Goal: Task Accomplishment & Management: Use online tool/utility

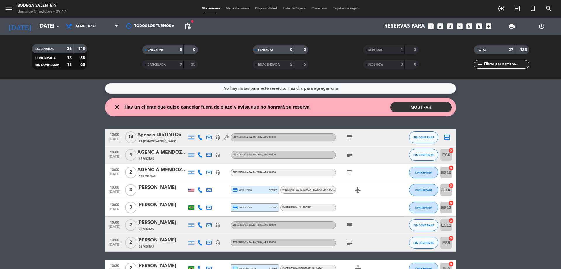
click at [193, 191] on div at bounding box center [191, 189] width 6 height 3
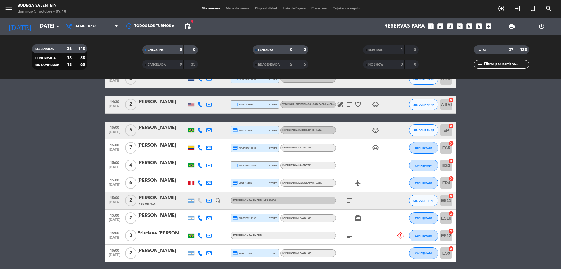
scroll to position [578, 0]
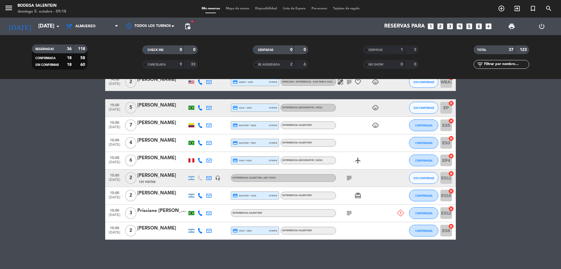
click at [231, 9] on span "Mapa de mesas" at bounding box center [237, 8] width 29 height 3
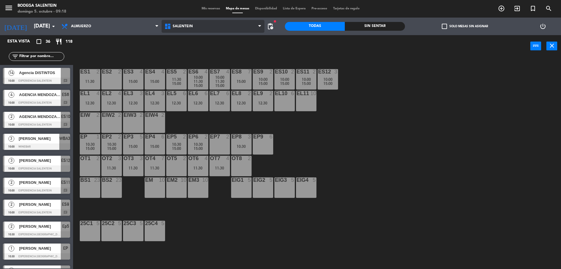
click at [195, 28] on span "Salentein" at bounding box center [213, 26] width 103 height 13
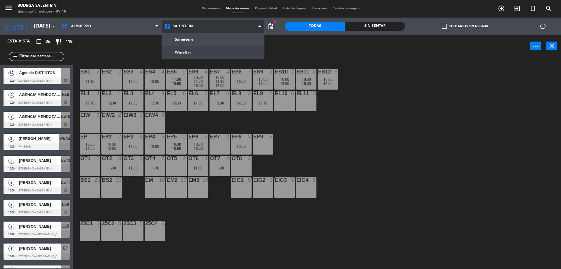
click at [191, 51] on ng-component "menu Bodega Salentein domingo 5. octubre - 09:18 Mis reservas Mapa de mesas Dis…" at bounding box center [280, 135] width 561 height 270
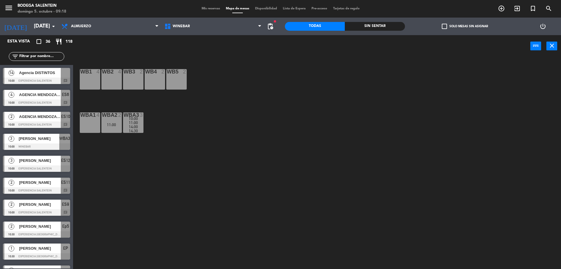
click at [94, 78] on div "WB1 4" at bounding box center [90, 79] width 20 height 20
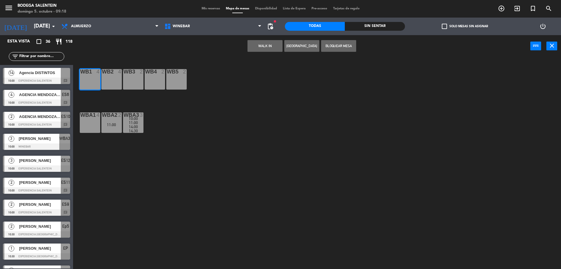
click at [113, 76] on div "WB2 4" at bounding box center [111, 79] width 20 height 20
click at [133, 79] on div "WB3 2" at bounding box center [133, 79] width 20 height 20
click at [147, 80] on div "WB4 2" at bounding box center [155, 79] width 20 height 20
click at [190, 77] on div "WB1 4 WB2 4 WB3 2 WB4 2 WB5 2 WBA1 4 WBA2 2 11:00 WBA3 3 10:00 11:00 14:00 14:30" at bounding box center [320, 164] width 482 height 212
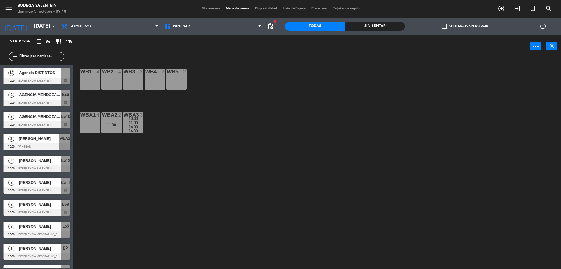
click at [92, 80] on div "WB1 4" at bounding box center [90, 79] width 20 height 20
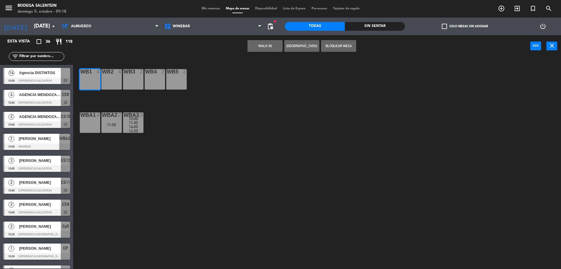
click at [114, 79] on div "WB2 4" at bounding box center [111, 79] width 20 height 20
click at [133, 79] on div "WB3 2" at bounding box center [133, 79] width 20 height 20
click at [162, 77] on div "WB4 2" at bounding box center [155, 79] width 20 height 20
click at [177, 77] on div "WB5 2" at bounding box center [176, 79] width 20 height 20
click at [335, 46] on button "Bloquear Mesa" at bounding box center [338, 46] width 35 height 12
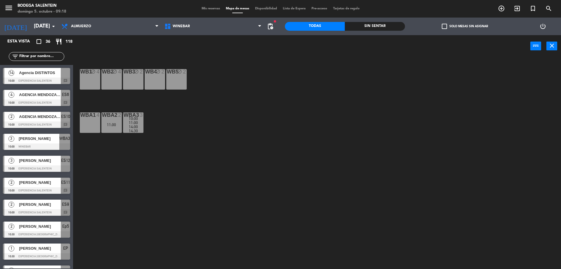
click at [95, 124] on div "WBA1 4" at bounding box center [90, 122] width 20 height 20
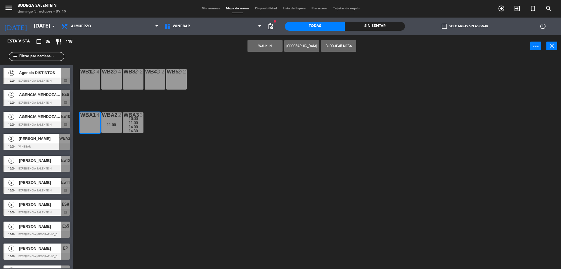
click at [114, 124] on div "11:00" at bounding box center [111, 124] width 20 height 4
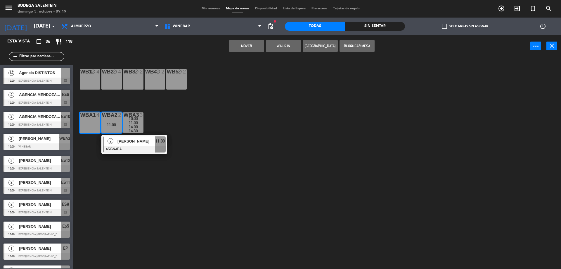
click at [140, 121] on div "11:00" at bounding box center [133, 122] width 20 height 4
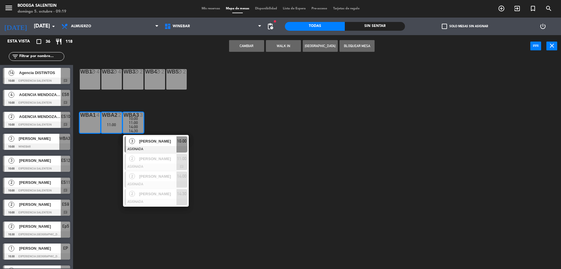
click at [363, 45] on button "Bloquear Mesa" at bounding box center [357, 46] width 35 height 12
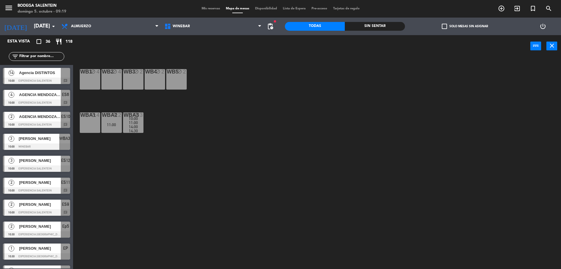
click at [215, 9] on span "Mis reservas" at bounding box center [211, 8] width 24 height 3
